Goal: Information Seeking & Learning: Learn about a topic

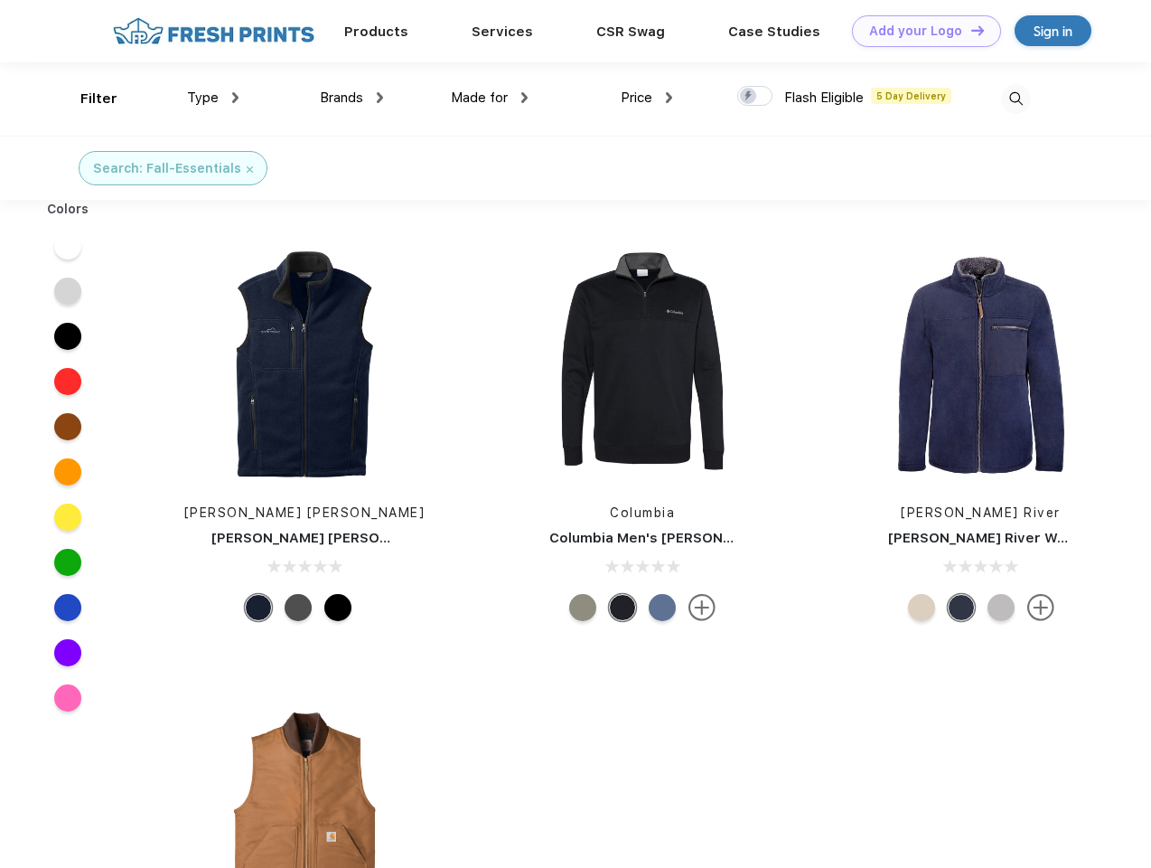
scroll to position [1, 0]
click at [920, 31] on link "Add your Logo Design Tool" at bounding box center [926, 31] width 149 height 32
click at [0, 0] on div "Design Tool" at bounding box center [0, 0] width 0 height 0
click at [970, 30] on link "Add your Logo Design Tool" at bounding box center [926, 31] width 149 height 32
click at [87, 99] on div "Filter" at bounding box center [98, 99] width 37 height 21
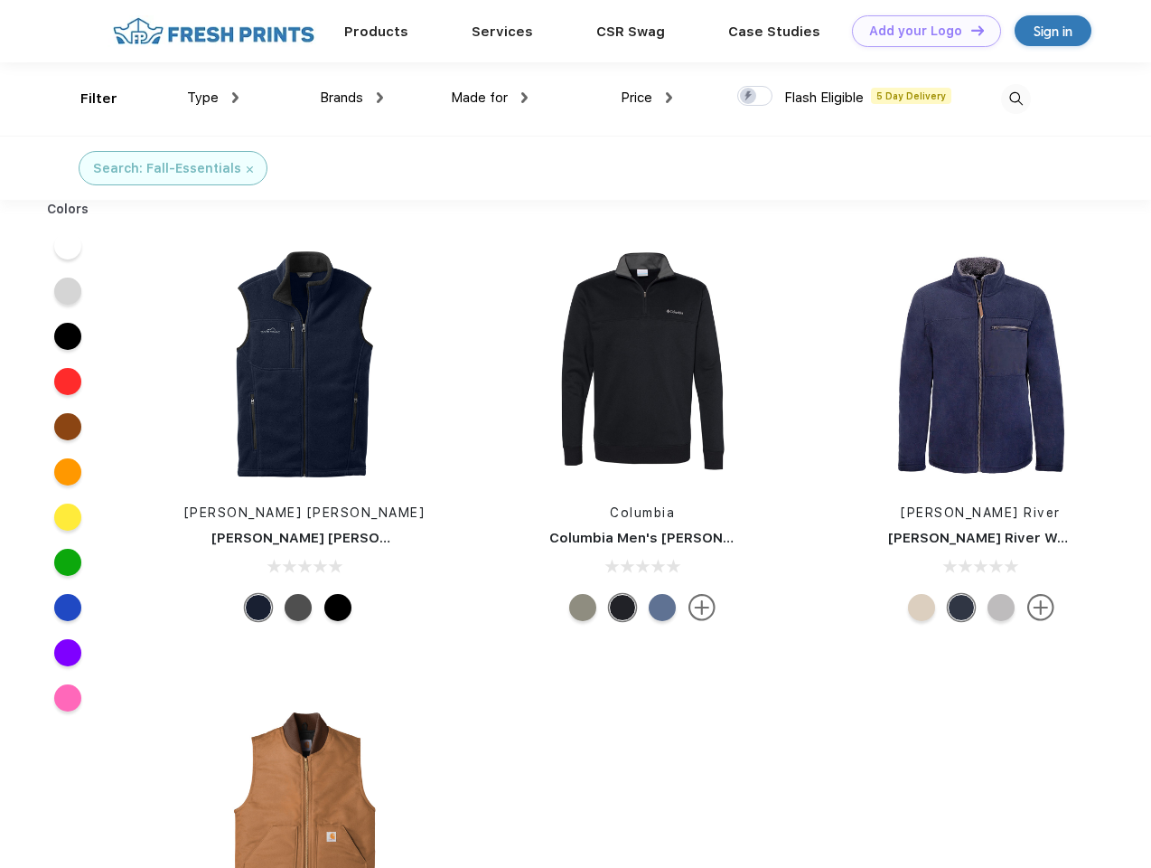
click at [213, 98] on span "Type" at bounding box center [203, 97] width 32 height 16
click at [352, 98] on span "Brands" at bounding box center [341, 97] width 43 height 16
click at [490, 98] on span "Made for" at bounding box center [479, 97] width 57 height 16
click at [647, 98] on span "Price" at bounding box center [637, 97] width 32 height 16
click at [755, 97] on div at bounding box center [754, 96] width 35 height 20
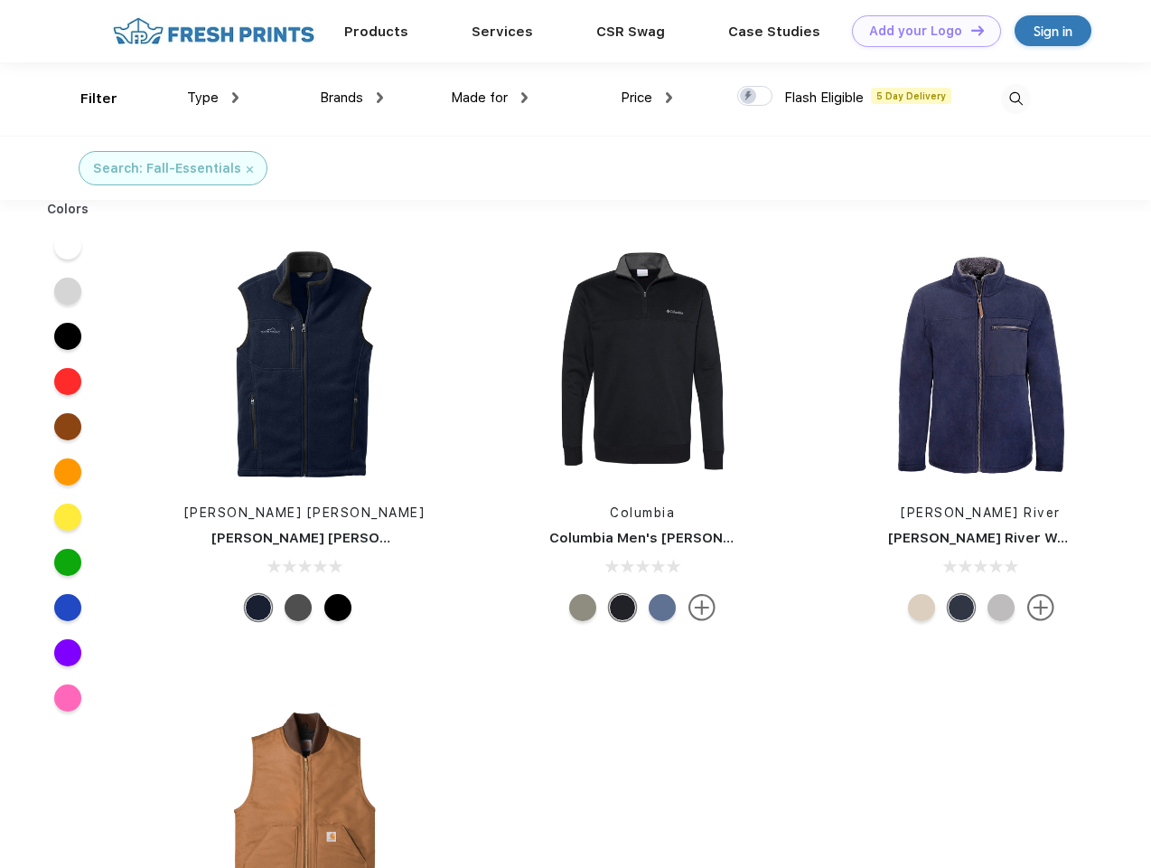
click at [749, 97] on input "checkbox" at bounding box center [743, 91] width 12 height 12
click at [1016, 99] on img at bounding box center [1016, 99] width 30 height 30
